Goal: Check status: Check status

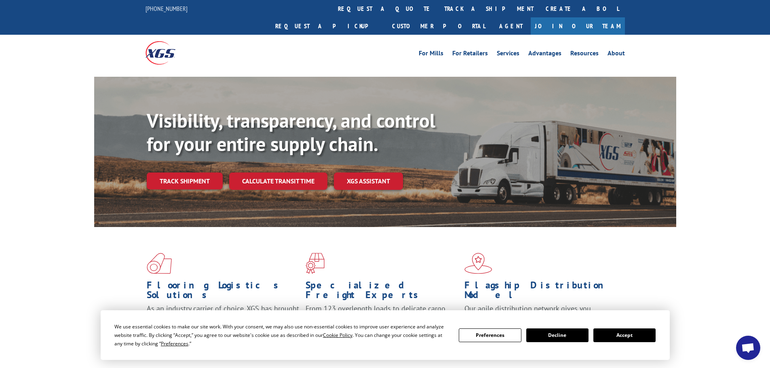
click at [618, 341] on button "Accept" at bounding box center [624, 335] width 62 height 14
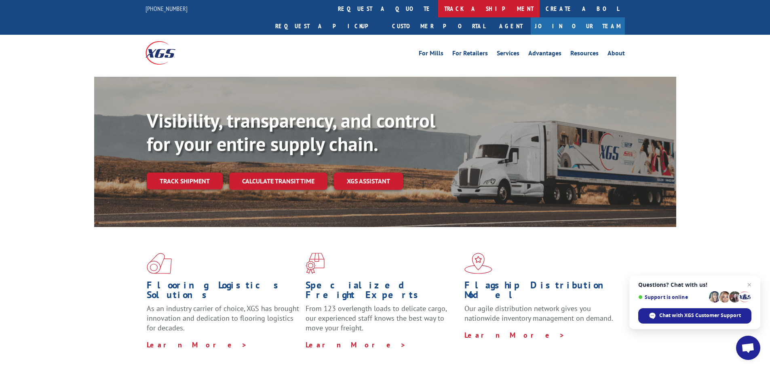
click at [438, 16] on link "track a shipment" at bounding box center [488, 8] width 101 height 17
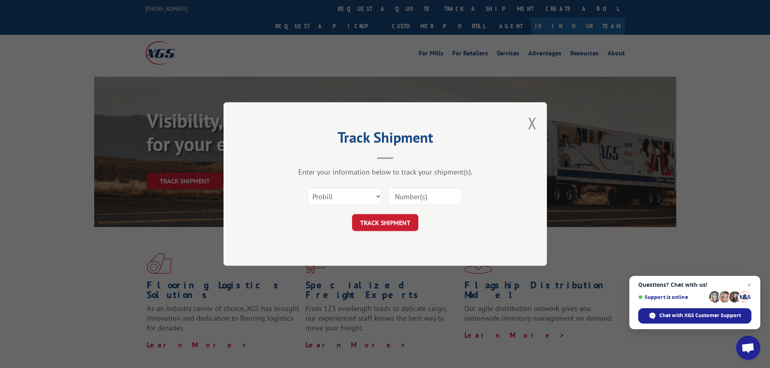
paste input "16944942"
type input "16944942"
click at [392, 229] on button "TRACK SHIPMENT" at bounding box center [385, 222] width 66 height 17
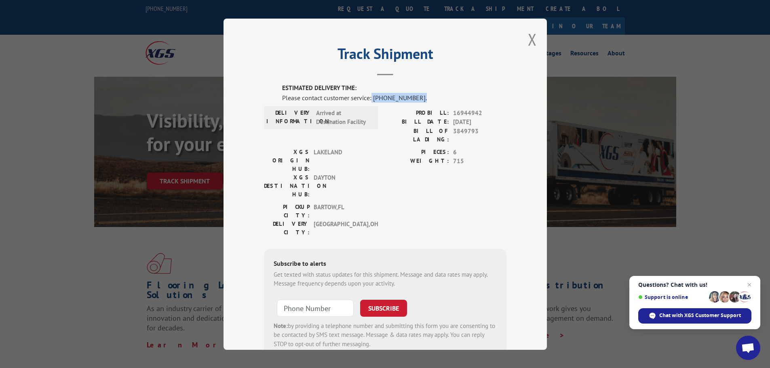
drag, startPoint x: 369, startPoint y: 98, endPoint x: 412, endPoint y: 97, distance: 43.6
click at [412, 97] on div "Please contact customer service: [PHONE_NUMBER]." at bounding box center [394, 98] width 224 height 10
copy div "[PHONE_NUMBER]."
click at [665, 320] on div "Chat with XGS Customer Support" at bounding box center [694, 315] width 113 height 15
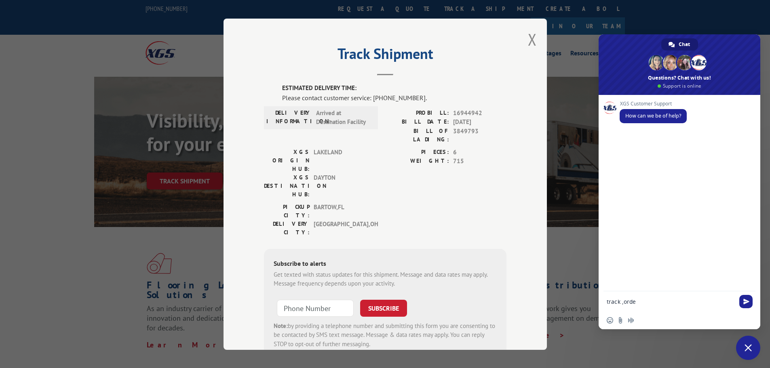
type textarea "track ,order"
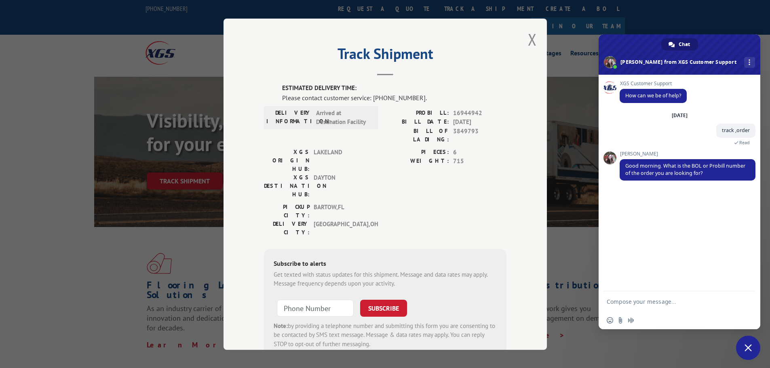
click at [463, 130] on span "3849793" at bounding box center [479, 134] width 53 height 17
copy span "3849793"
click at [625, 302] on textarea "Compose your message..." at bounding box center [670, 301] width 128 height 7
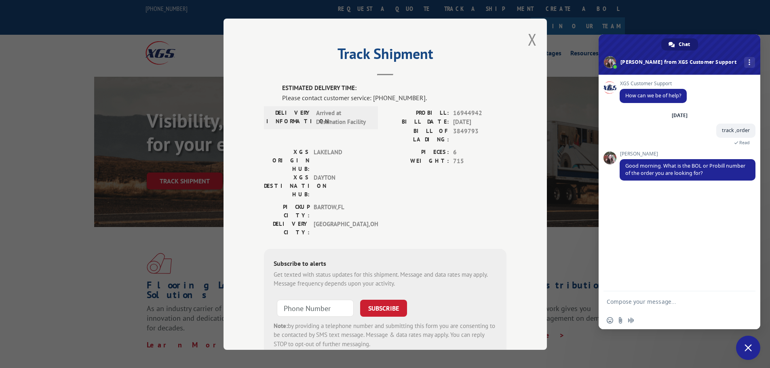
drag, startPoint x: 609, startPoint y: 298, endPoint x: 618, endPoint y: 299, distance: 9.0
paste textarea "3849793"
type textarea "3849793"
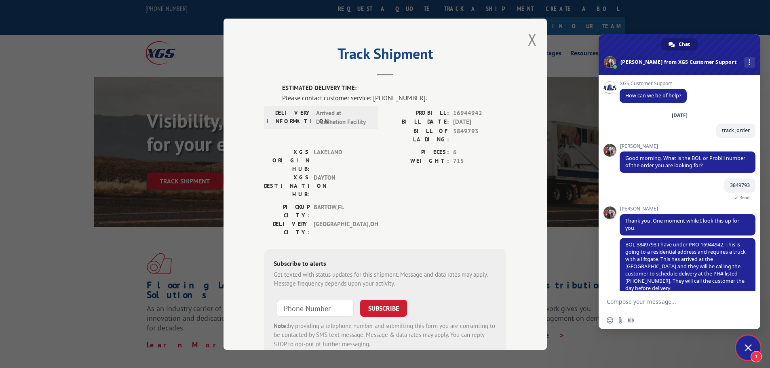
scroll to position [14, 0]
